Goal: Task Accomplishment & Management: Use online tool/utility

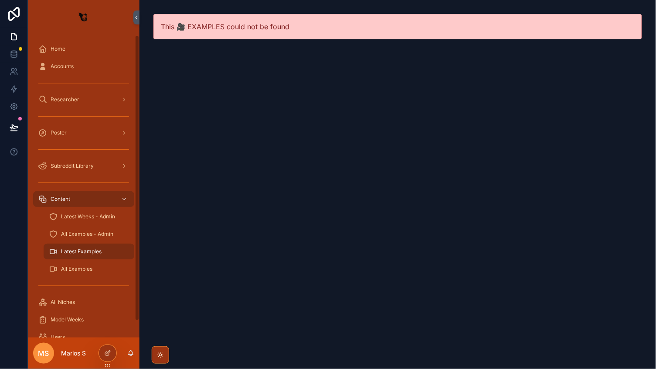
click at [88, 257] on div "Latest Examples" at bounding box center [89, 251] width 80 height 14
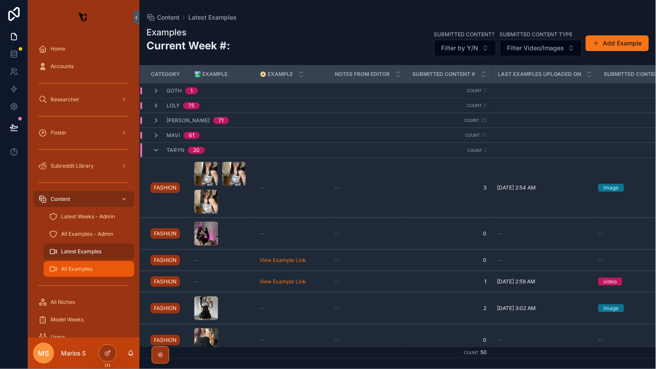
click at [85, 271] on span "All Examples" at bounding box center [76, 268] width 31 height 7
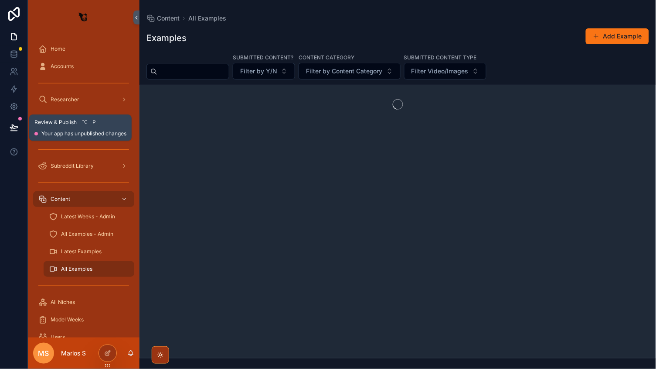
click at [20, 126] on button at bounding box center [13, 127] width 19 height 24
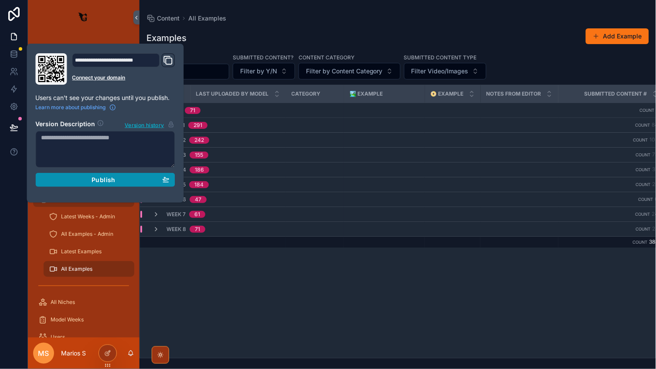
click at [140, 185] on button "Publish" at bounding box center [106, 180] width 140 height 14
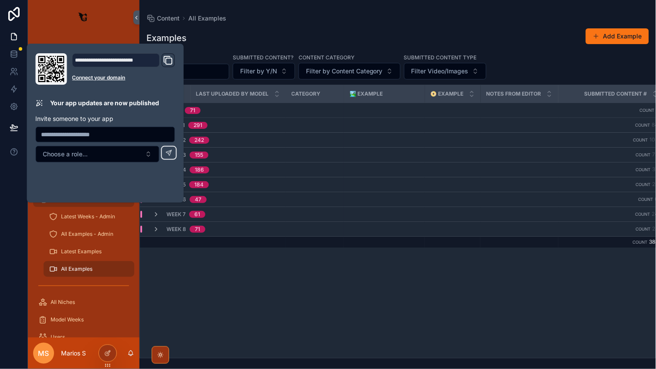
click at [277, 283] on div "WEEK Last Uploaded By Model CATEGORY 🏞️ EXAMPLE 📀 EXAMPLE Notes From Editor Sub…" at bounding box center [398, 221] width 516 height 273
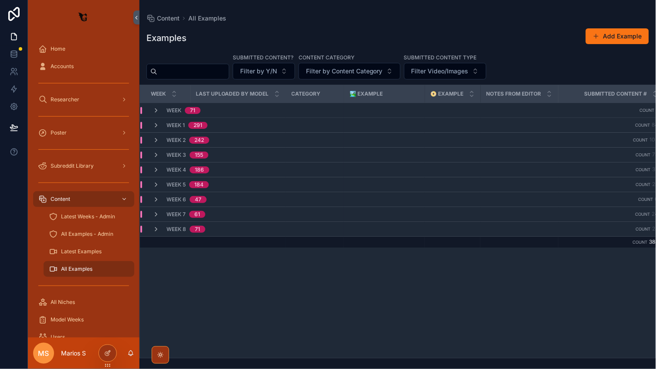
click at [184, 225] on span "WEEK 8" at bounding box center [177, 228] width 20 height 7
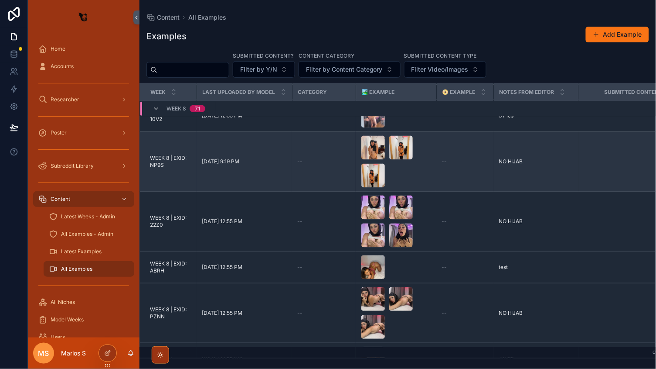
scroll to position [701, 0]
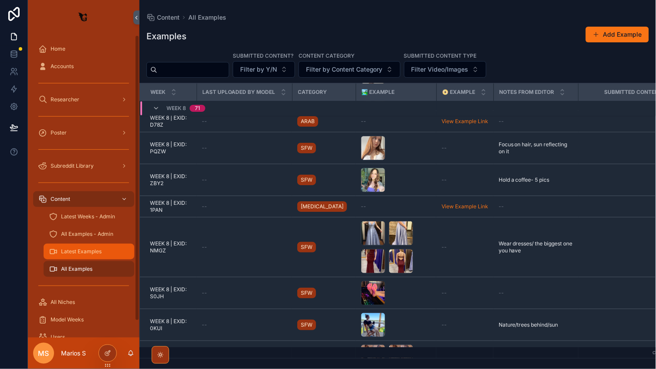
click at [82, 246] on div "Latest Examples" at bounding box center [89, 251] width 80 height 14
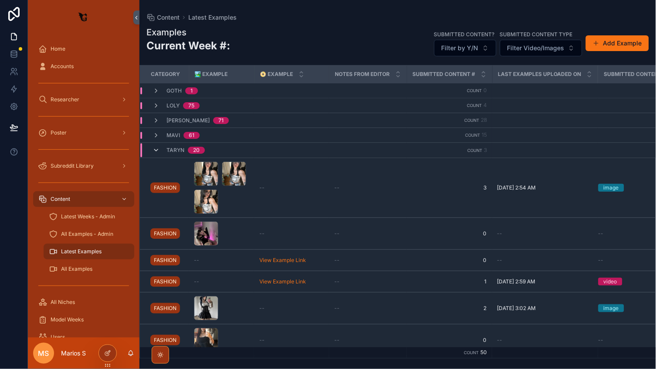
click at [154, 147] on icon "scrollable content" at bounding box center [156, 150] width 7 height 7
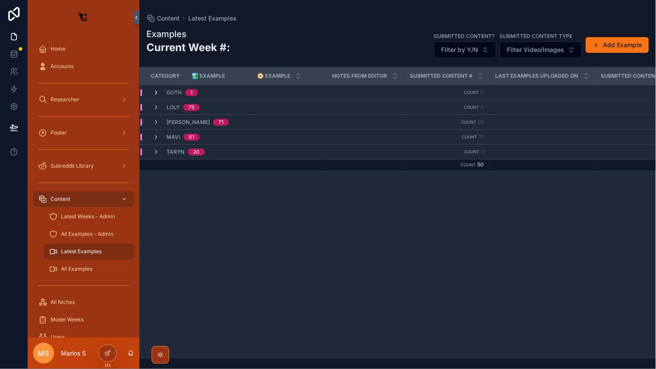
click at [153, 92] on icon "scrollable content" at bounding box center [156, 92] width 7 height 7
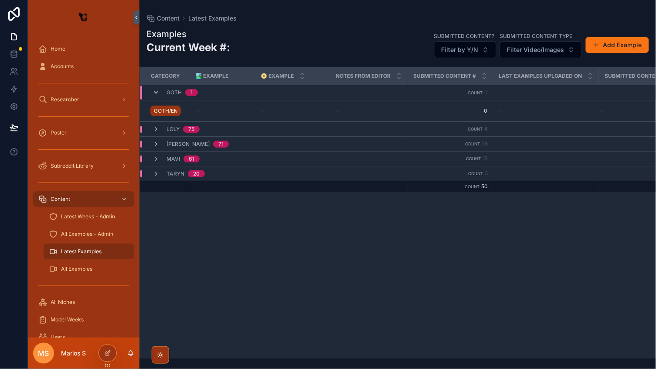
click at [153, 92] on icon "scrollable content" at bounding box center [156, 92] width 7 height 7
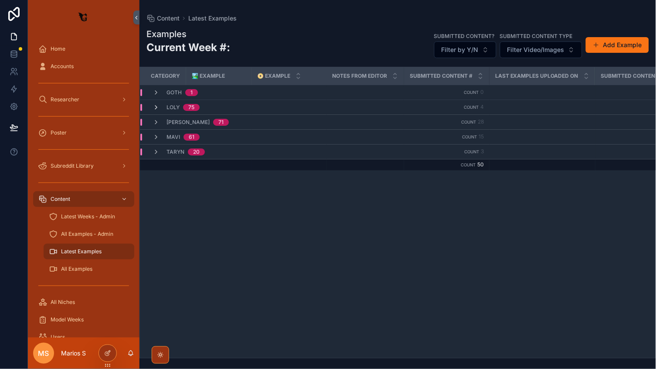
click at [153, 108] on icon "scrollable content" at bounding box center [156, 107] width 7 height 7
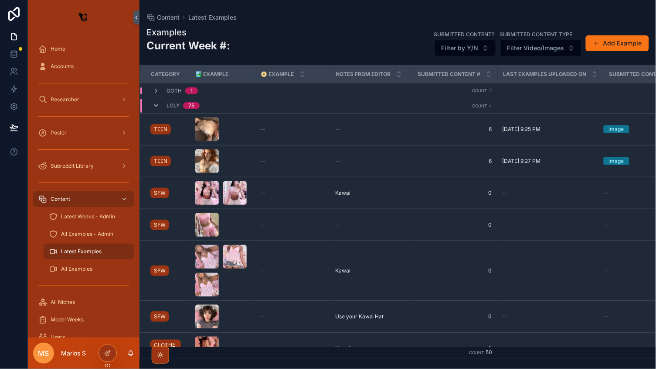
click at [153, 106] on icon "scrollable content" at bounding box center [156, 105] width 7 height 7
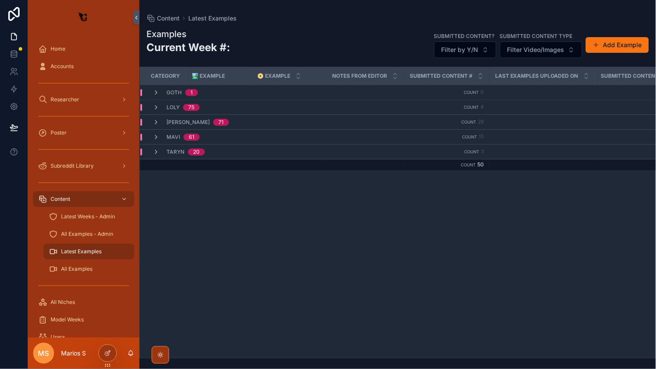
click at [154, 111] on td "Loly 75" at bounding box center [233, 107] width 187 height 15
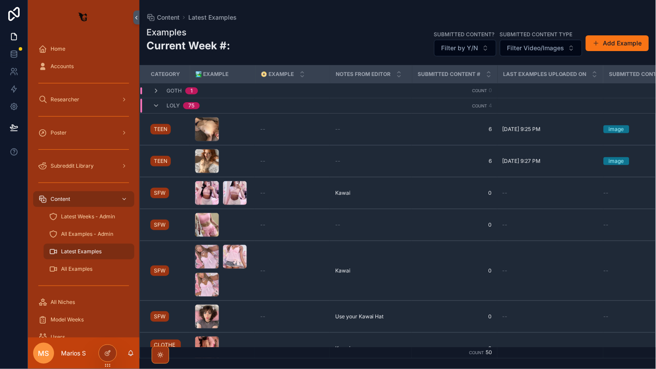
click at [155, 109] on div "Loly 75" at bounding box center [176, 106] width 47 height 14
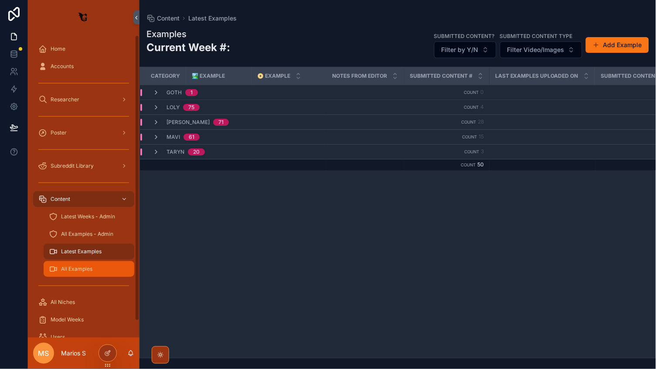
click at [76, 274] on div "All Examples" at bounding box center [89, 269] width 80 height 14
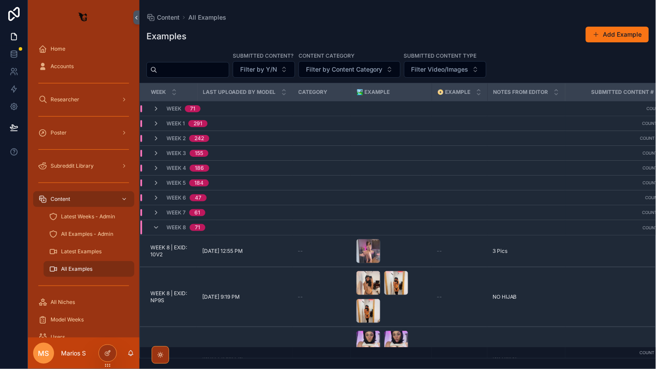
click at [154, 127] on td "WEEK 1 291" at bounding box center [245, 123] width 211 height 15
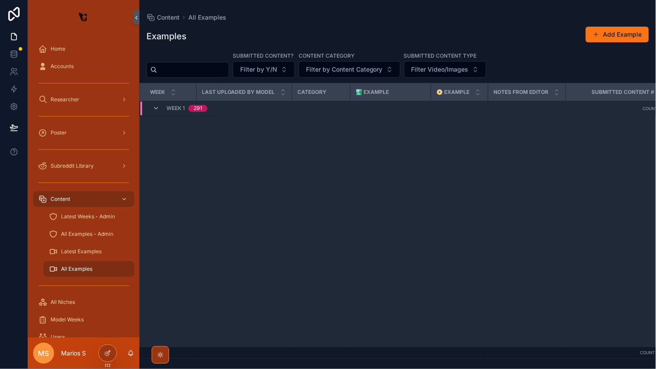
scroll to position [2035, 0]
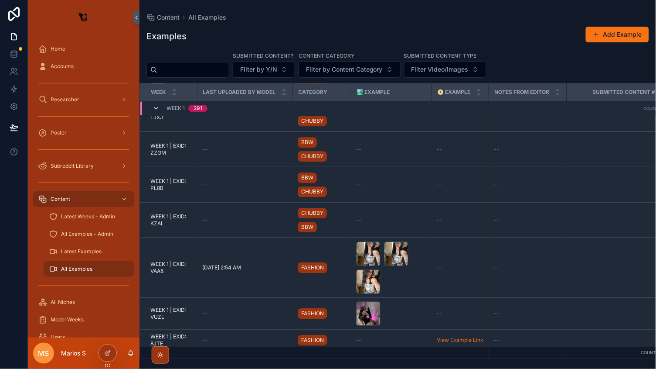
click at [158, 109] on icon "scrollable content" at bounding box center [156, 108] width 7 height 7
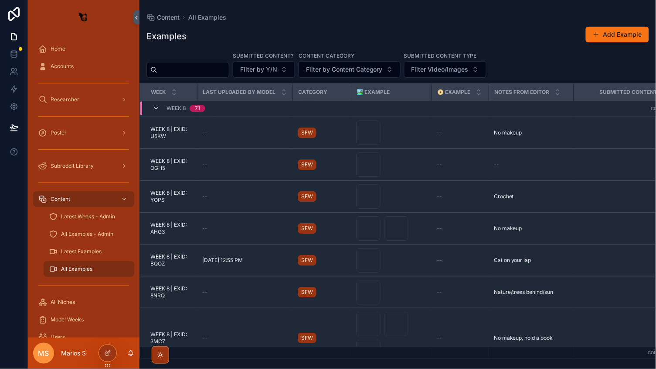
scroll to position [1954, 0]
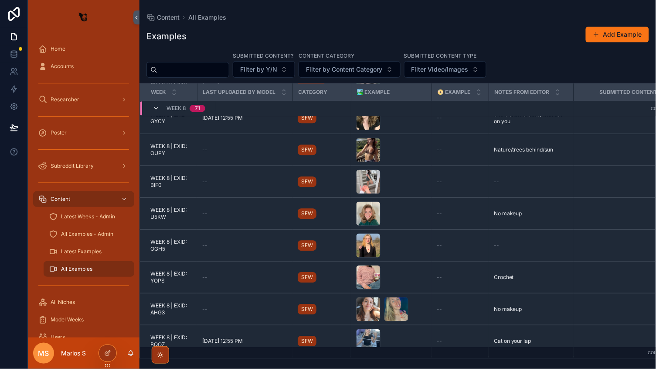
click at [158, 109] on icon "scrollable content" at bounding box center [156, 108] width 7 height 7
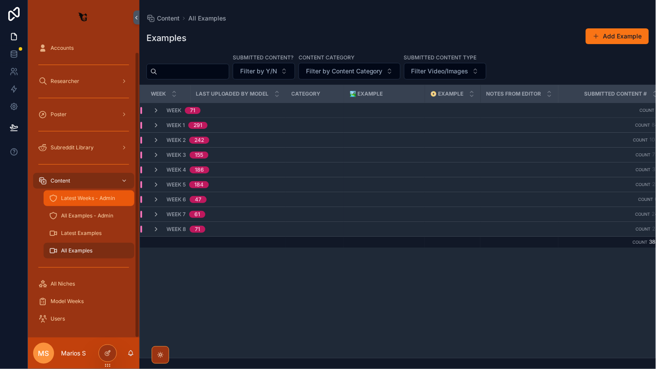
scroll to position [18, 0]
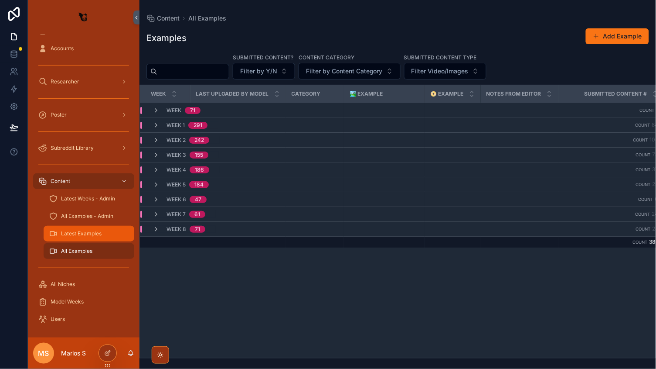
click at [88, 228] on div "Latest Examples" at bounding box center [89, 233] width 80 height 14
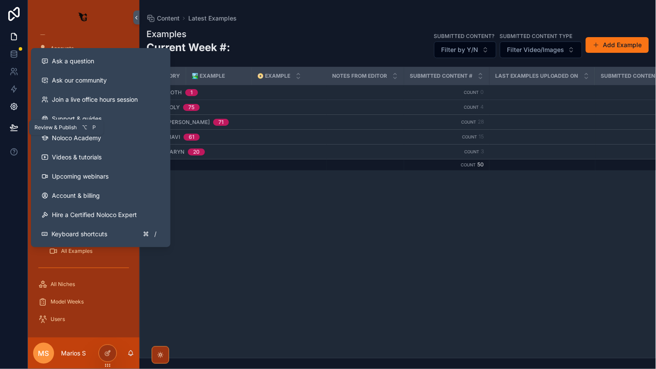
click at [17, 109] on icon at bounding box center [14, 106] width 9 height 9
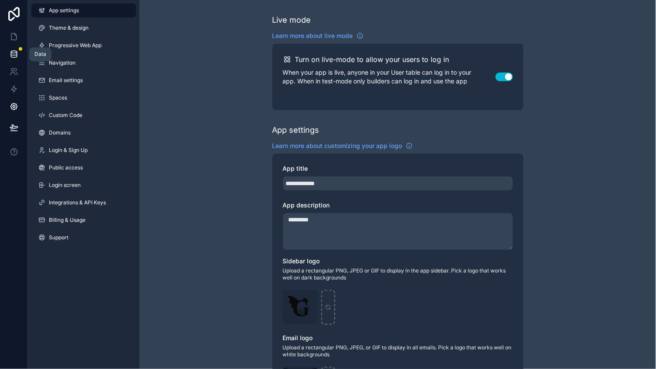
click at [15, 51] on icon at bounding box center [14, 54] width 9 height 9
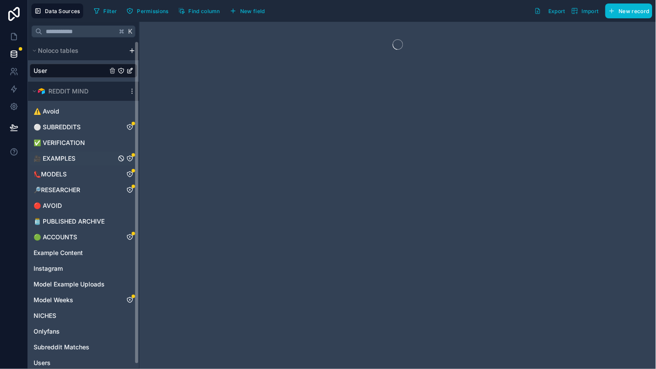
click at [82, 161] on div "🎥 EXAMPLES" at bounding box center [84, 158] width 108 height 14
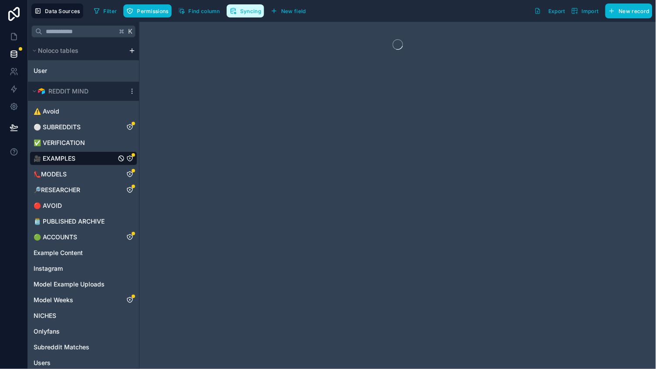
click at [246, 6] on button "Syncing" at bounding box center [246, 10] width 38 height 13
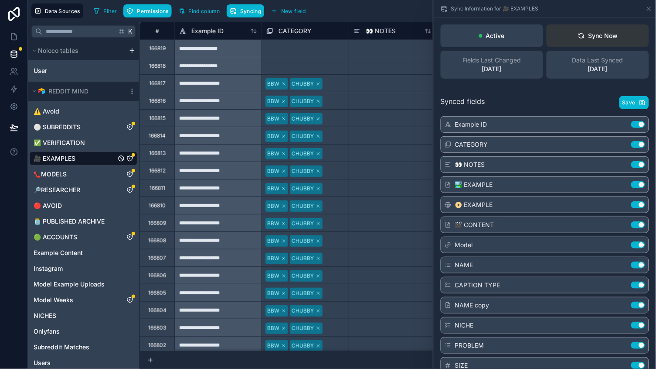
click at [581, 24] on button "Sync Now" at bounding box center [598, 35] width 102 height 23
click at [560, 51] on div "Data Last Synced 1 minute ago" at bounding box center [598, 65] width 102 height 28
